Goal: Find specific page/section: Find specific page/section

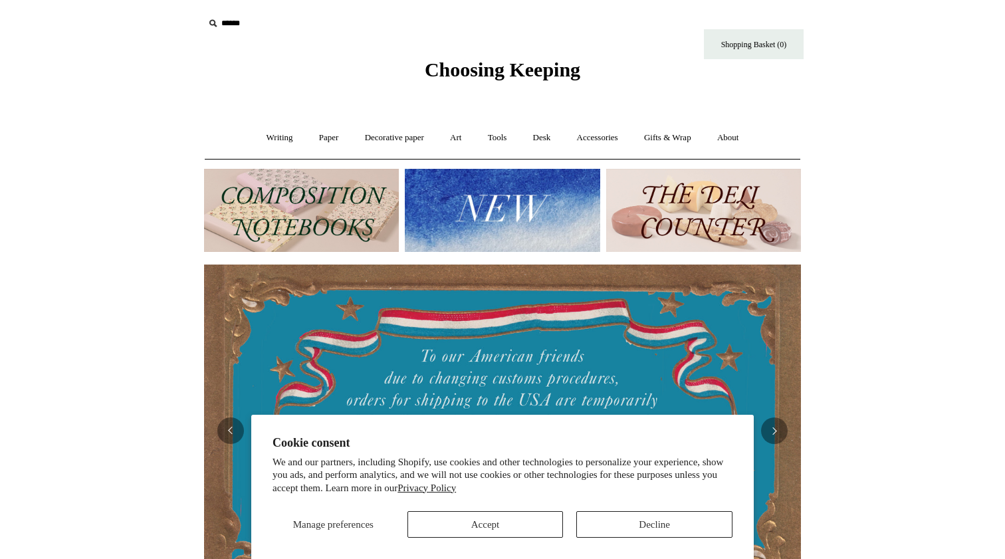
click at [485, 522] on button "Accept" at bounding box center [485, 524] width 156 height 27
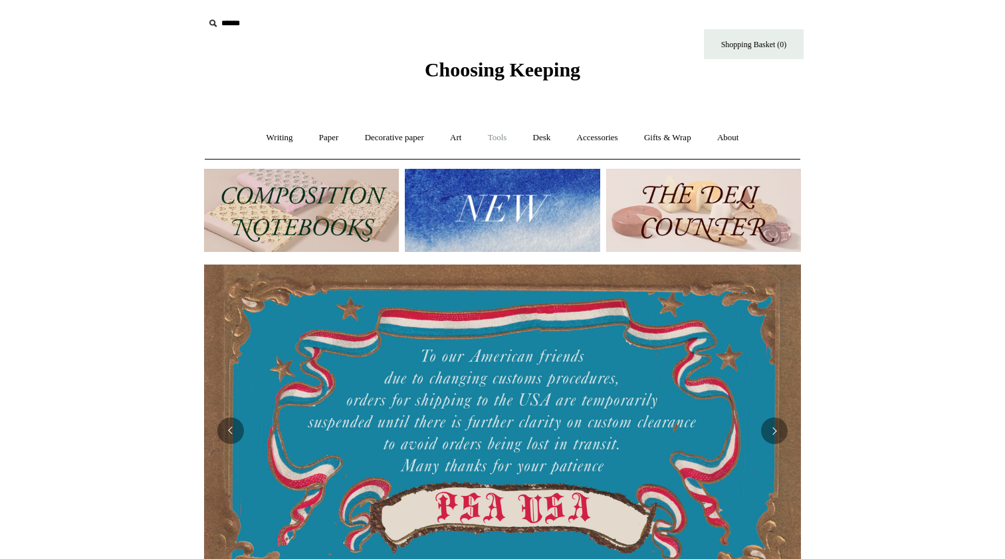
click at [501, 136] on link "Tools +" at bounding box center [497, 137] width 43 height 35
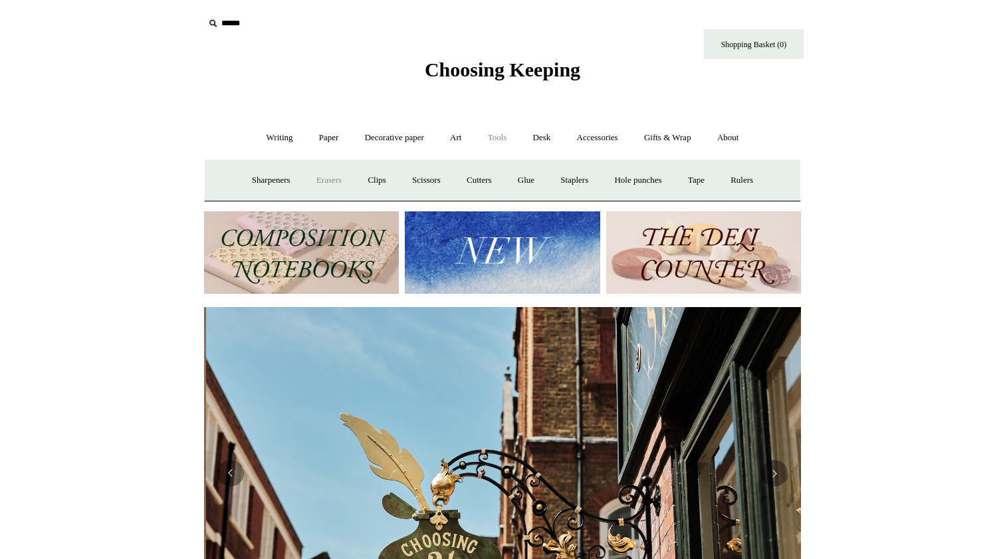
scroll to position [0, 597]
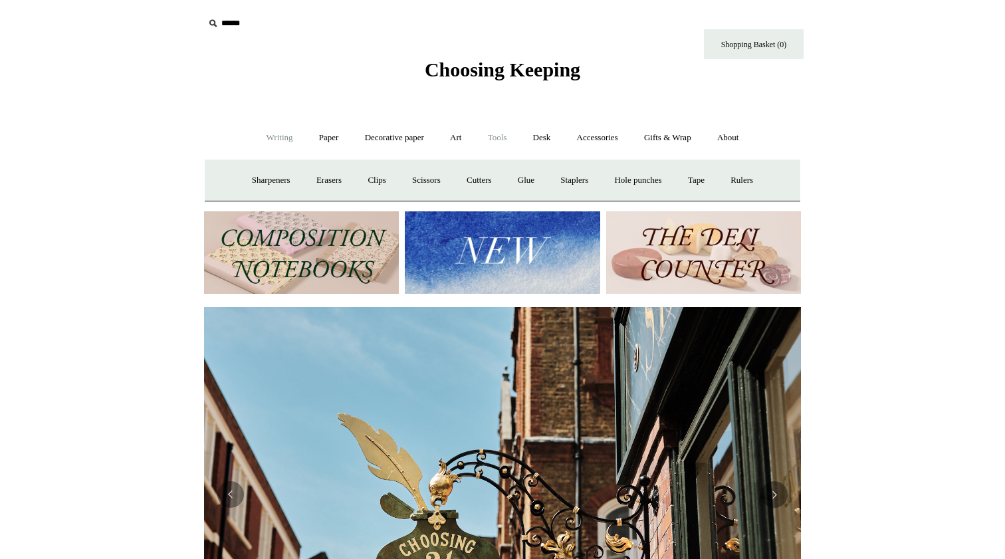
click at [278, 136] on link "Writing +" at bounding box center [280, 137] width 51 height 35
click at [484, 180] on link "Mechanical pencils +" at bounding box center [500, 180] width 91 height 35
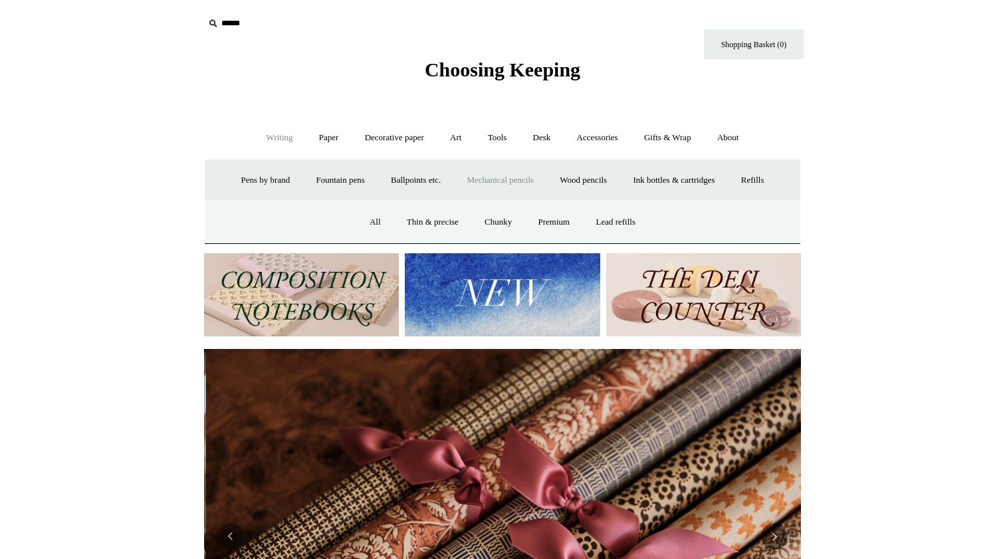
scroll to position [0, 1194]
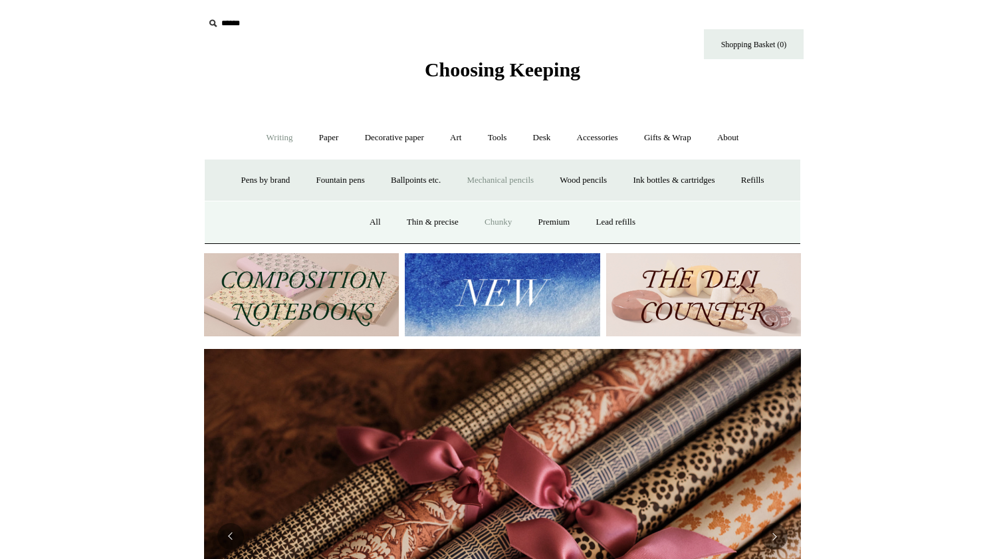
click at [492, 219] on link "Chunky" at bounding box center [498, 222] width 51 height 35
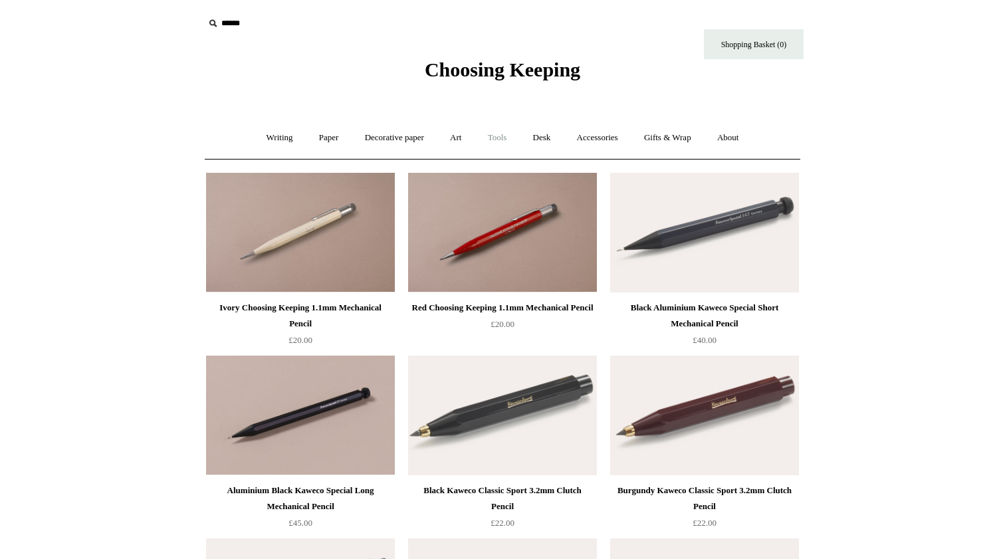
click at [504, 133] on link "Tools +" at bounding box center [497, 137] width 43 height 35
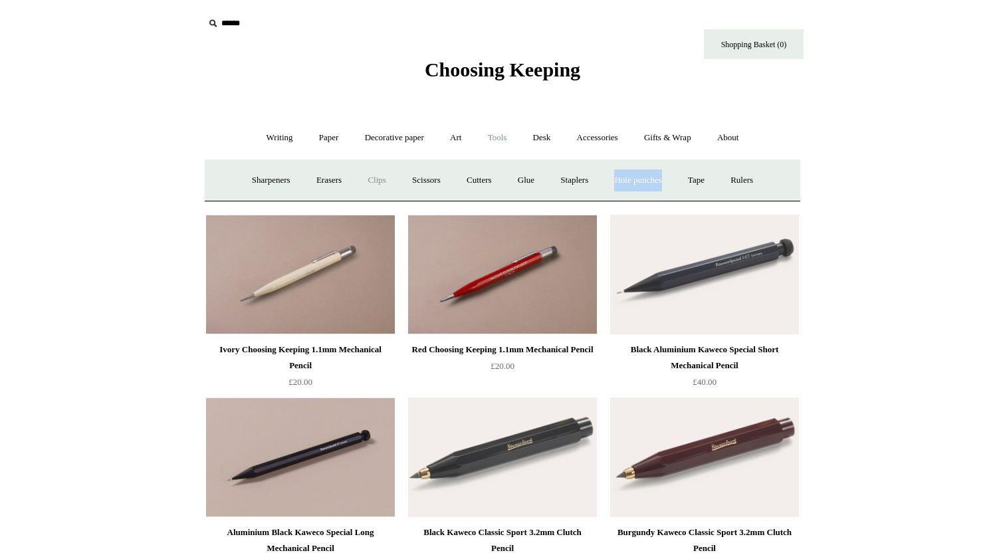
click at [369, 181] on link "Clips +" at bounding box center [377, 180] width 42 height 35
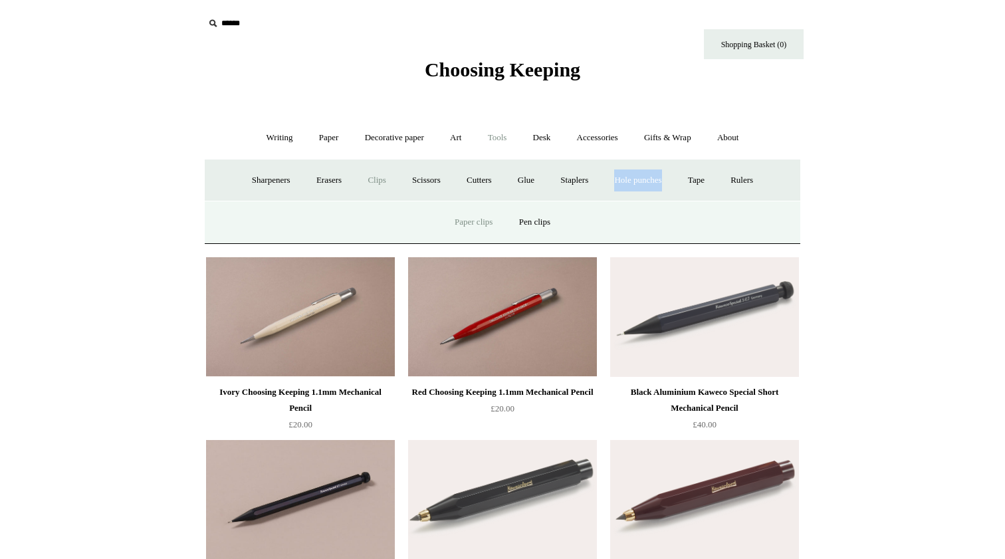
click at [476, 219] on link "Paper clips" at bounding box center [474, 222] width 62 height 35
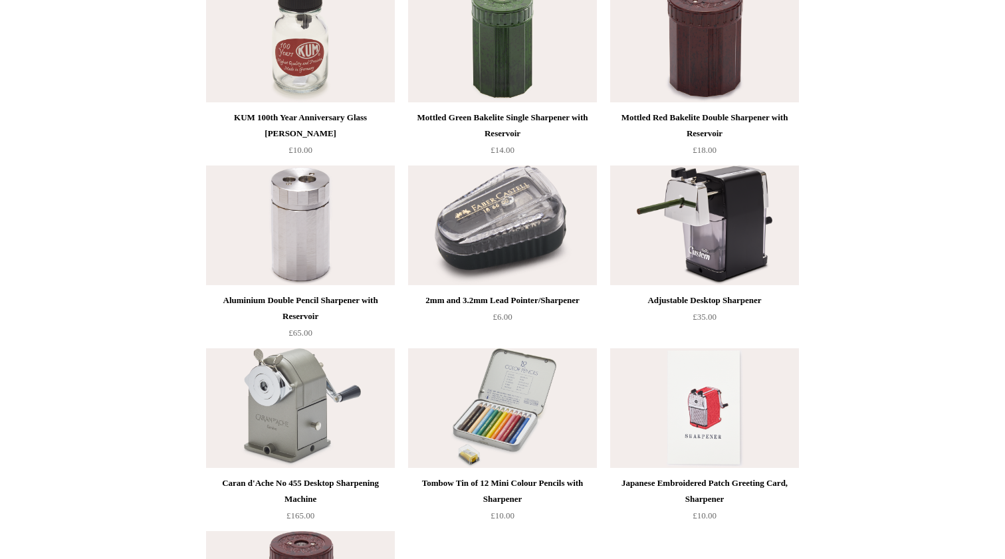
scroll to position [564, 0]
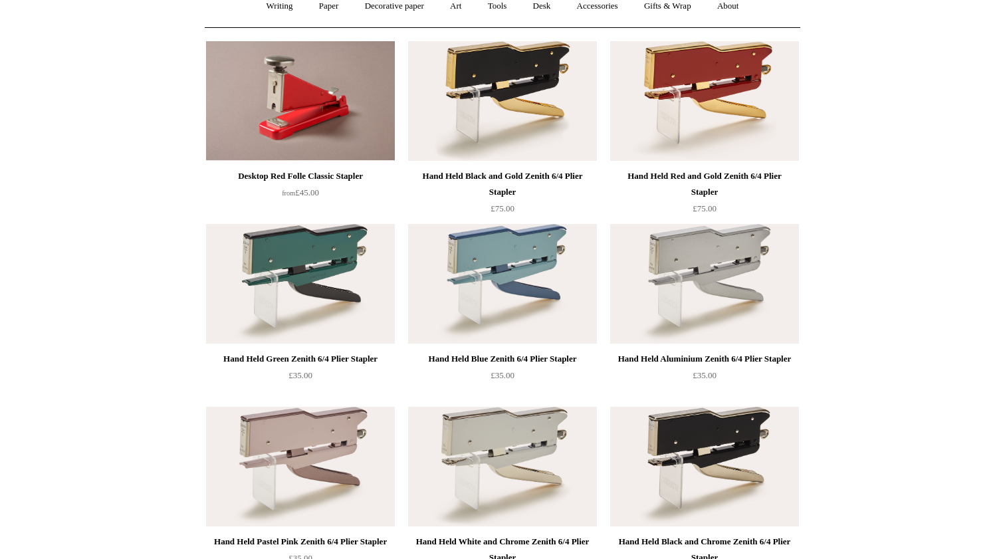
scroll to position [107, 0]
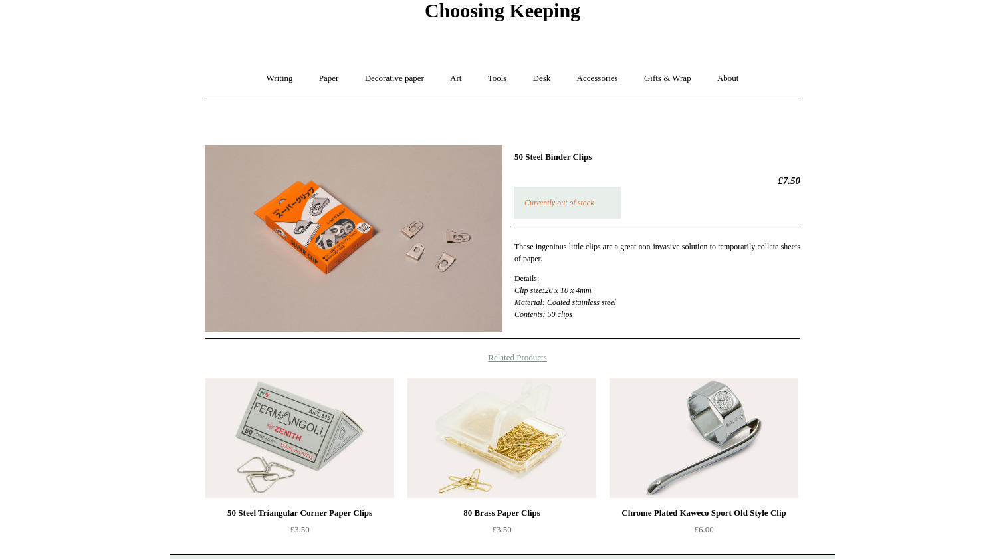
scroll to position [54, 0]
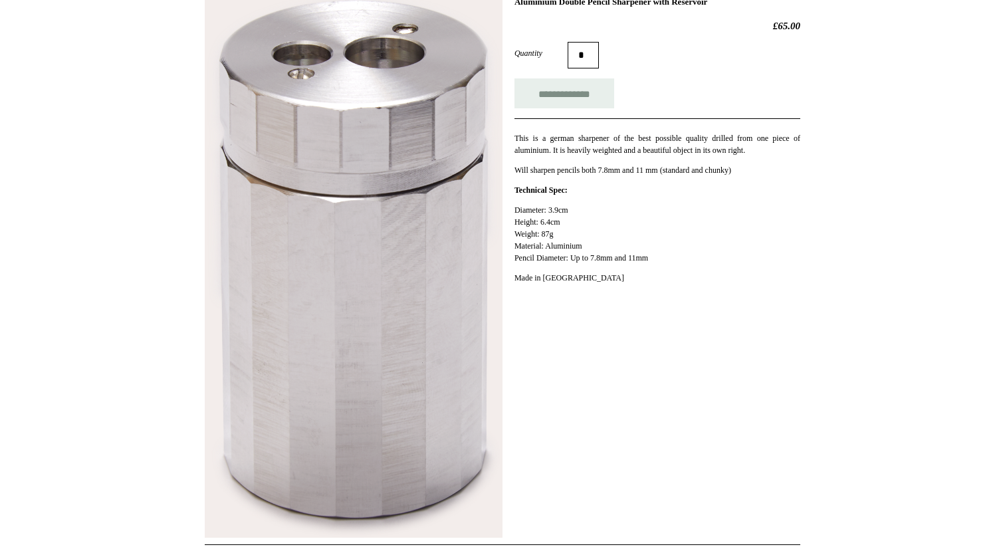
scroll to position [115, 0]
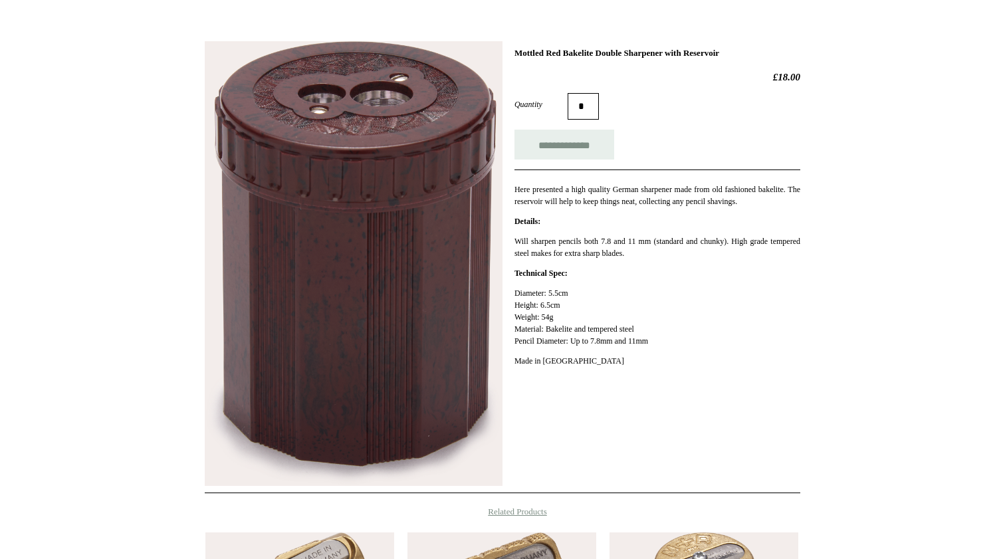
scroll to position [167, 0]
